Goal: Information Seeking & Learning: Learn about a topic

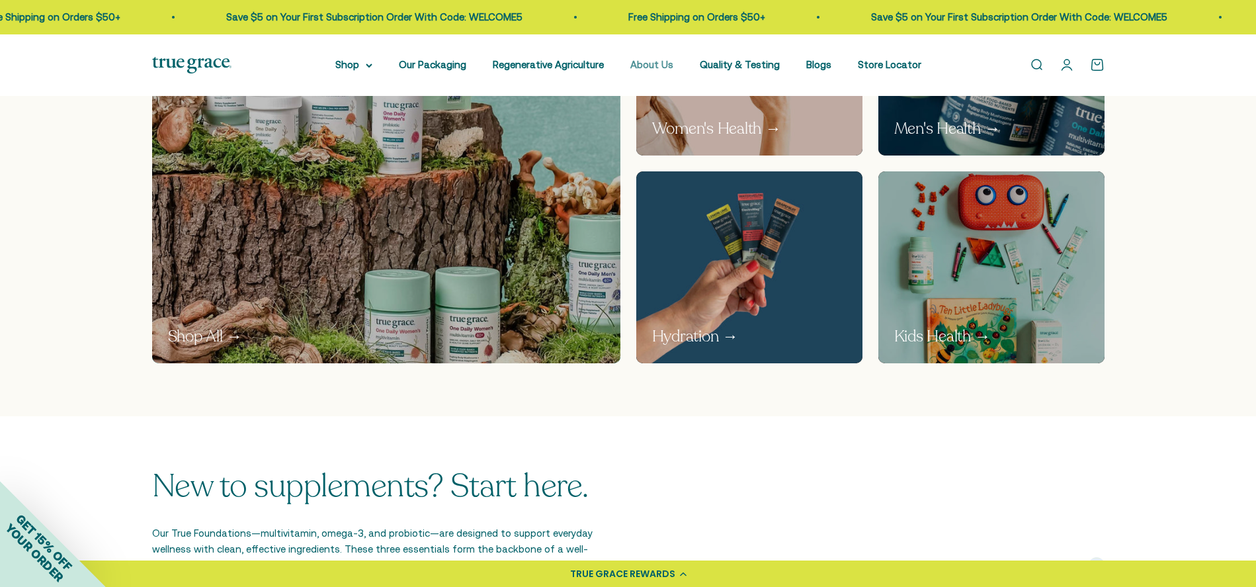
click at [665, 65] on link "About Us" at bounding box center [651, 64] width 43 height 11
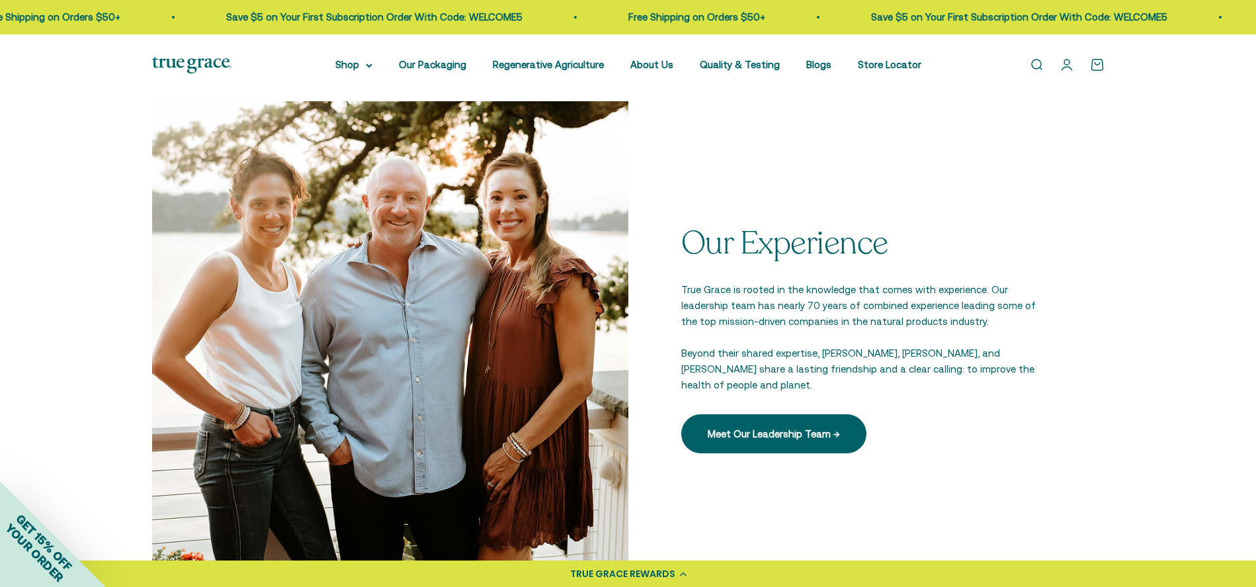
scroll to position [1818, 0]
